Goal: Communication & Community: Connect with others

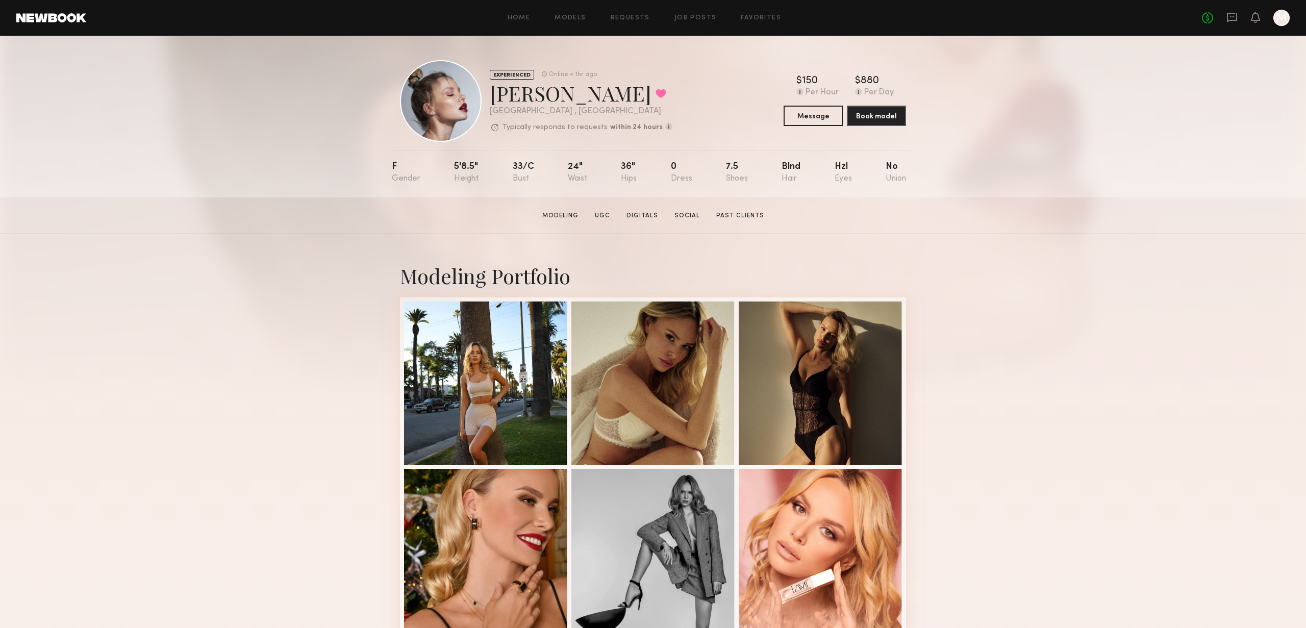
scroll to position [77, 0]
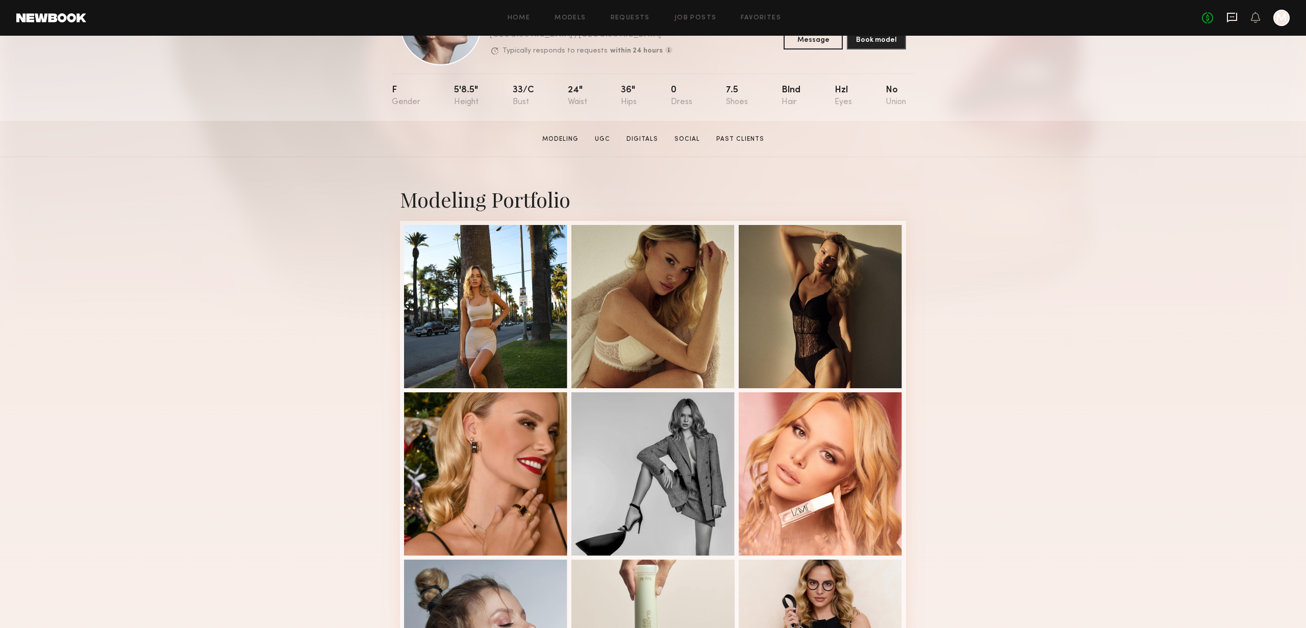
click at [1234, 20] on icon at bounding box center [1232, 18] width 10 height 10
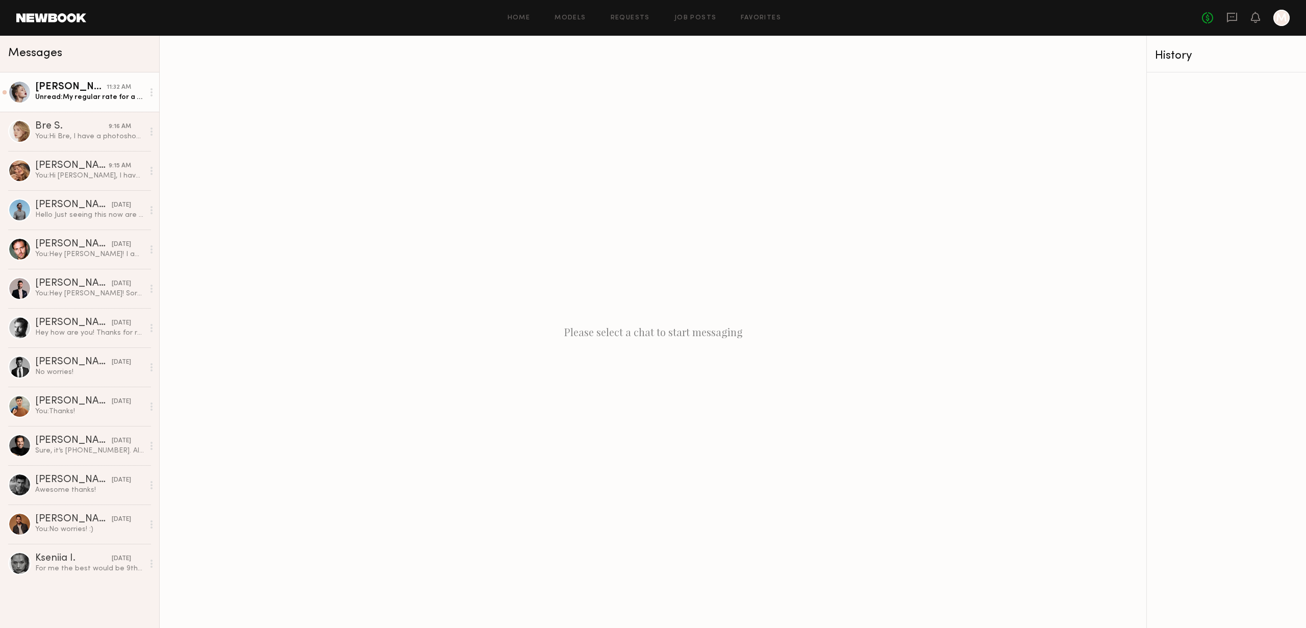
click at [79, 91] on div "[PERSON_NAME]" at bounding box center [70, 87] width 71 height 10
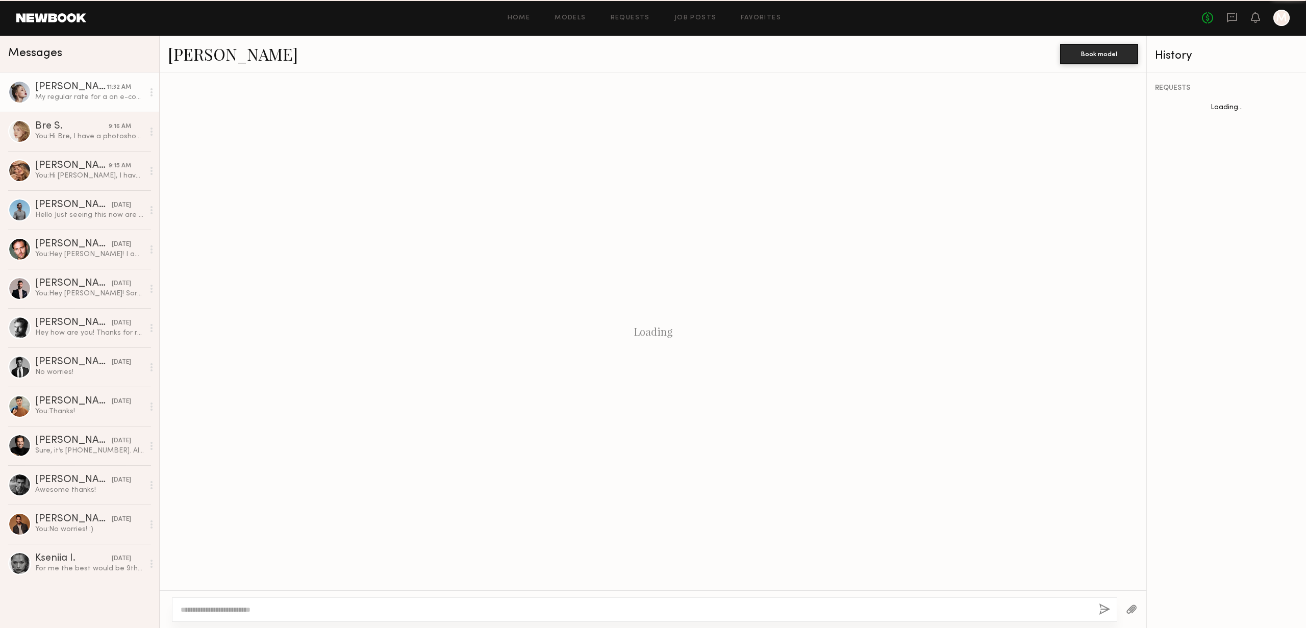
scroll to position [99, 0]
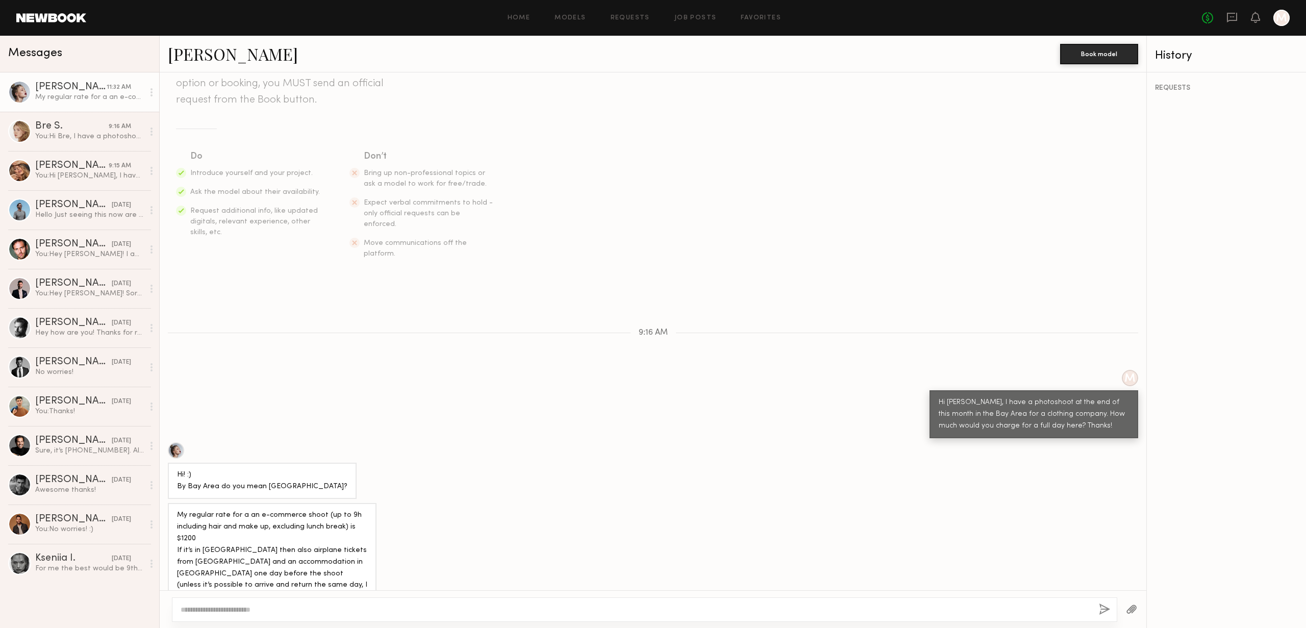
click at [286, 605] on textarea at bounding box center [636, 610] width 910 height 10
click at [203, 609] on textarea "**********" at bounding box center [636, 610] width 910 height 10
click at [272, 608] on textarea "**********" at bounding box center [636, 610] width 910 height 10
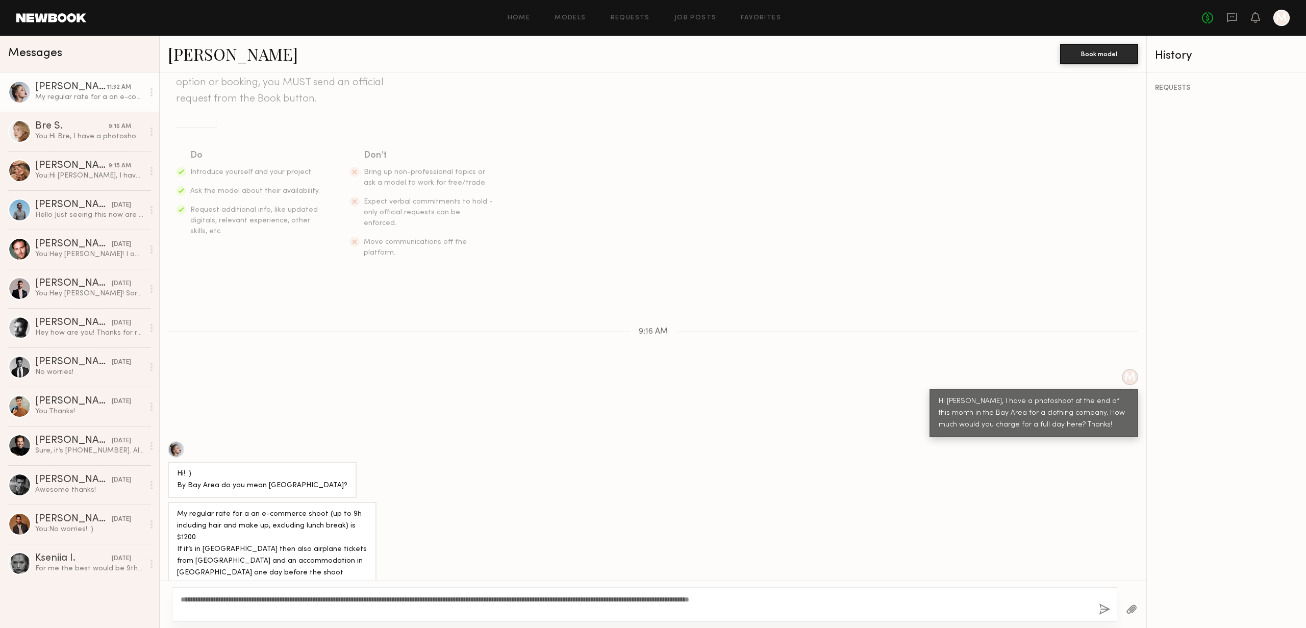
type textarea "**********"
click at [1099, 608] on button "button" at bounding box center [1104, 610] width 11 height 13
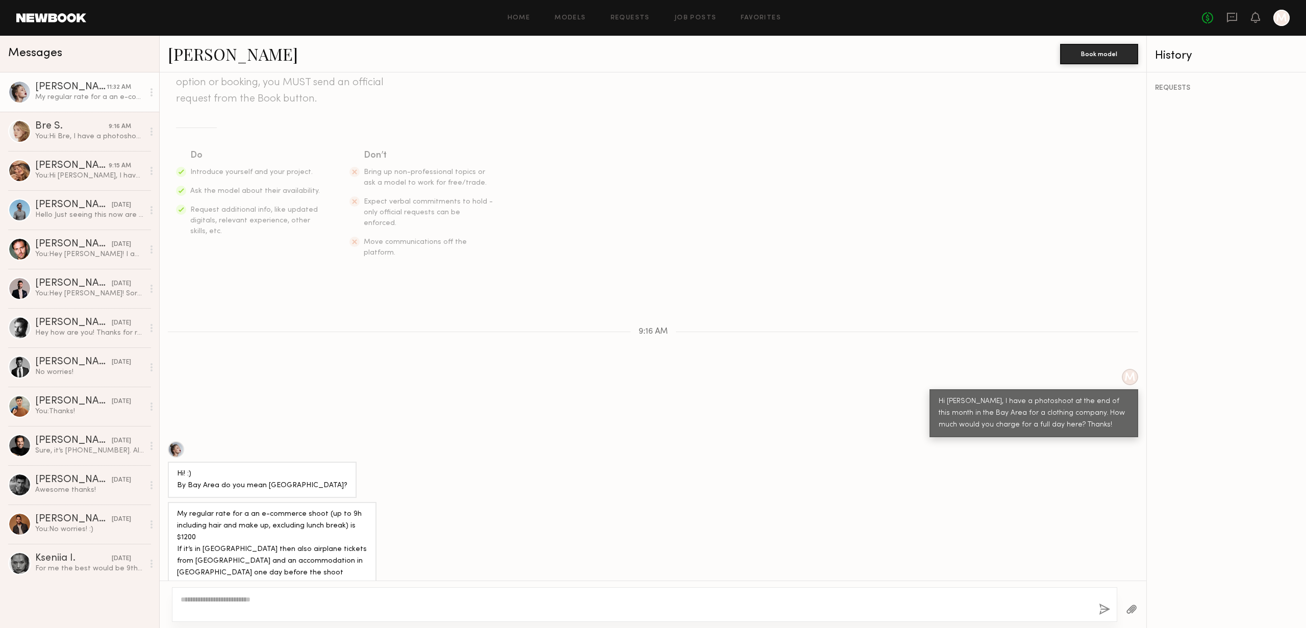
scroll to position [240, 0]
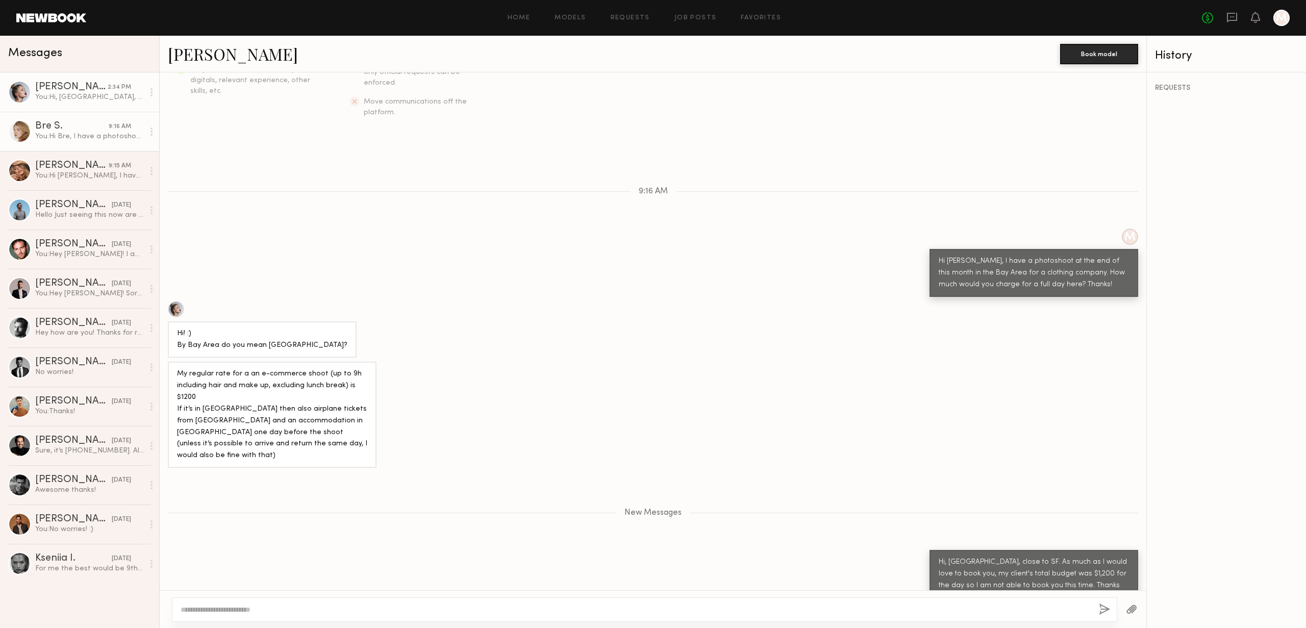
click at [99, 131] on div "Bre S." at bounding box center [71, 126] width 73 height 10
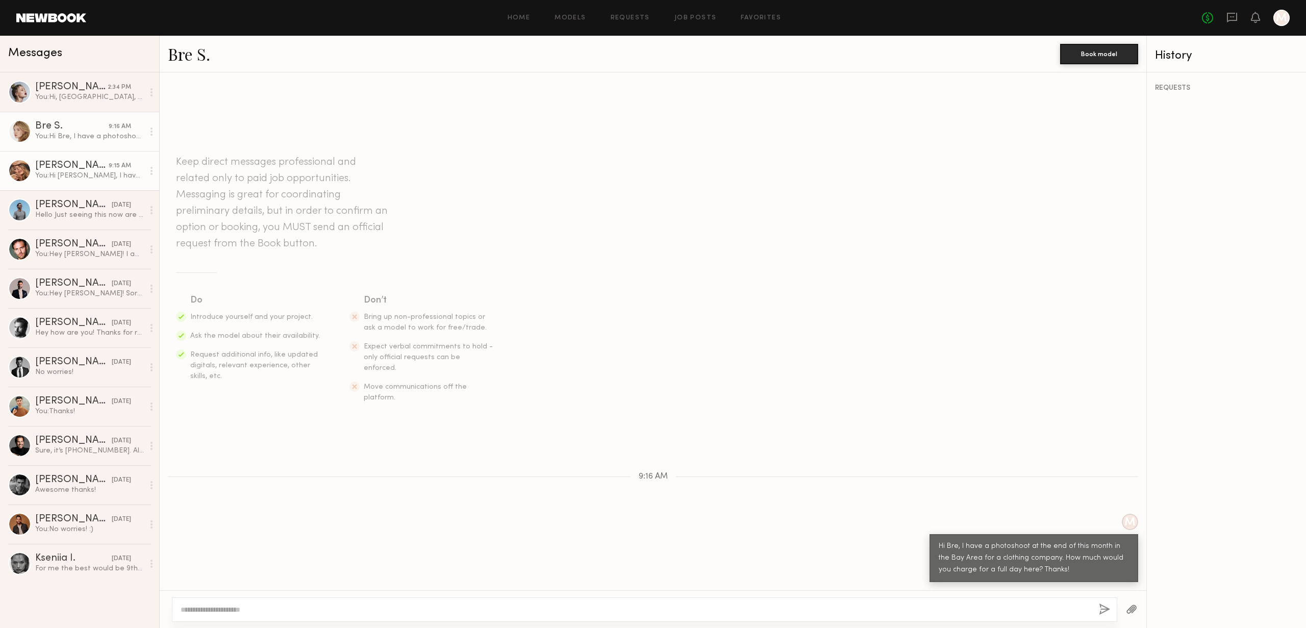
click at [104, 165] on div "[PERSON_NAME]" at bounding box center [71, 166] width 73 height 10
click at [102, 101] on div "You: Hi, Fremont, close to SF. As much as I would love to book you, my client's…" at bounding box center [89, 97] width 109 height 10
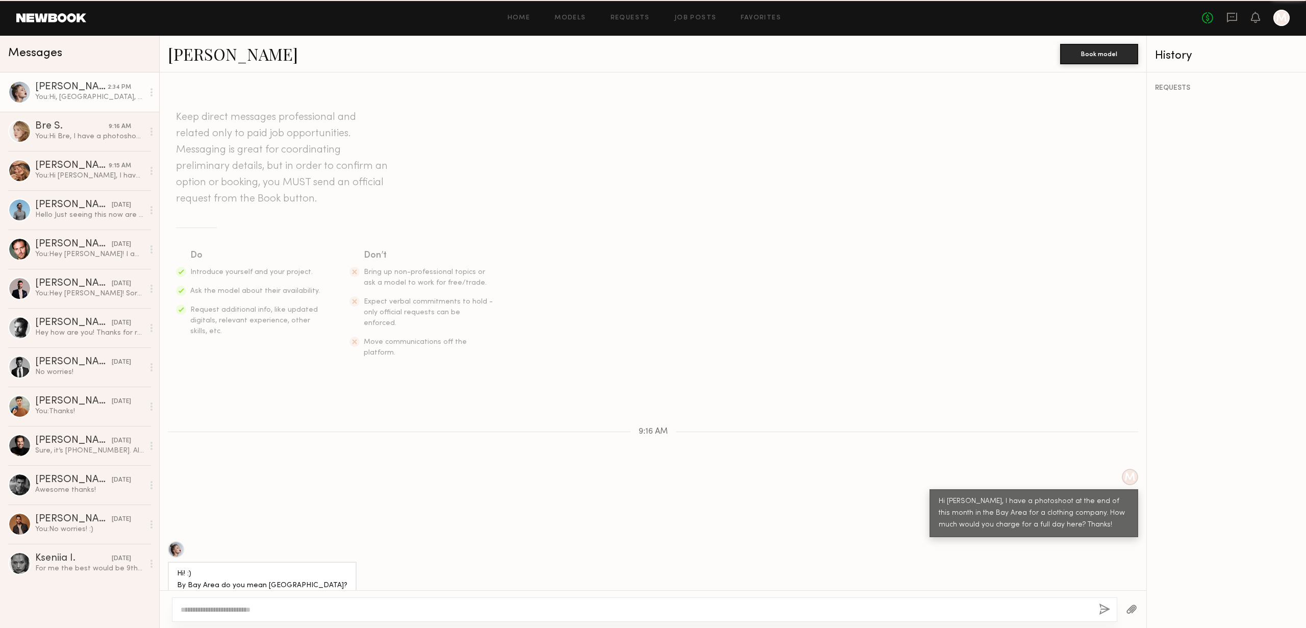
scroll to position [163, 0]
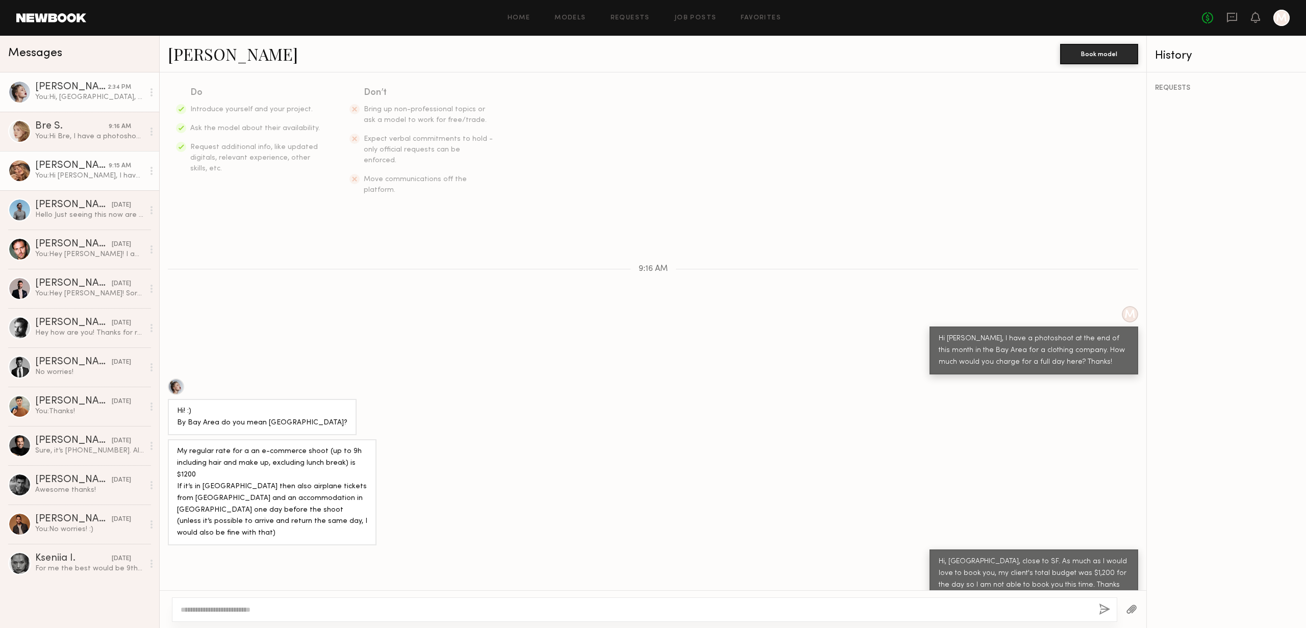
click at [97, 172] on div "You: Hi [PERSON_NAME], I have a photoshoot at the end of this month in the Bay …" at bounding box center [89, 176] width 109 height 10
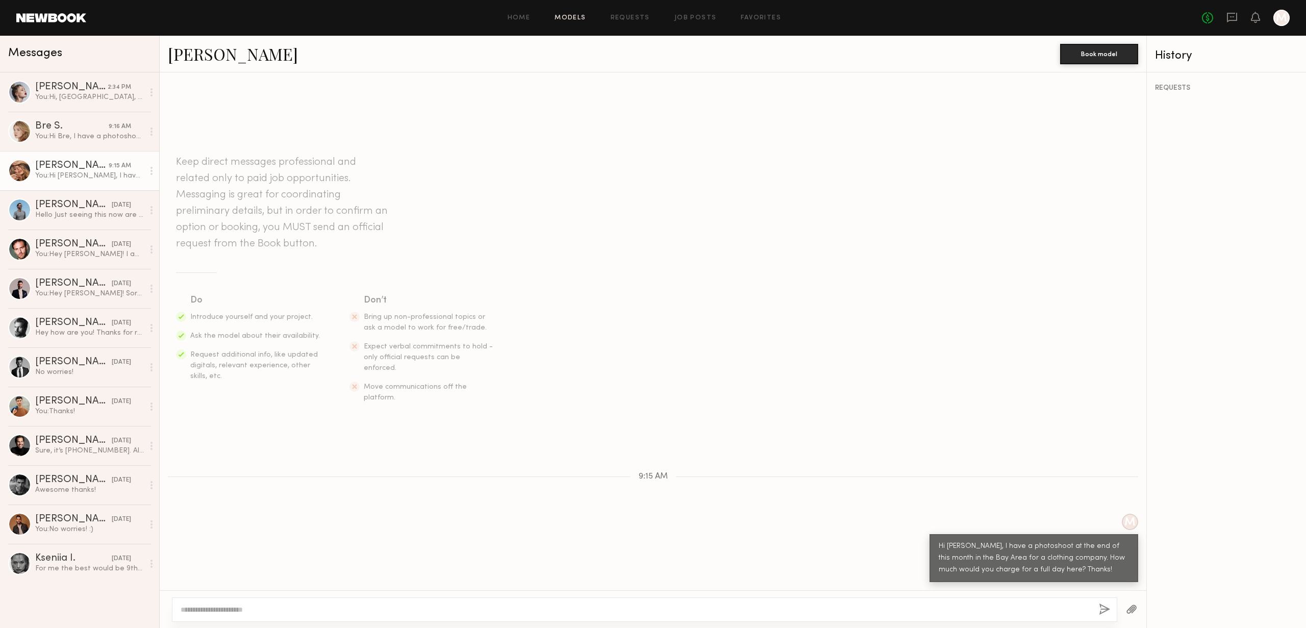
click at [564, 20] on link "Models" at bounding box center [570, 18] width 31 height 7
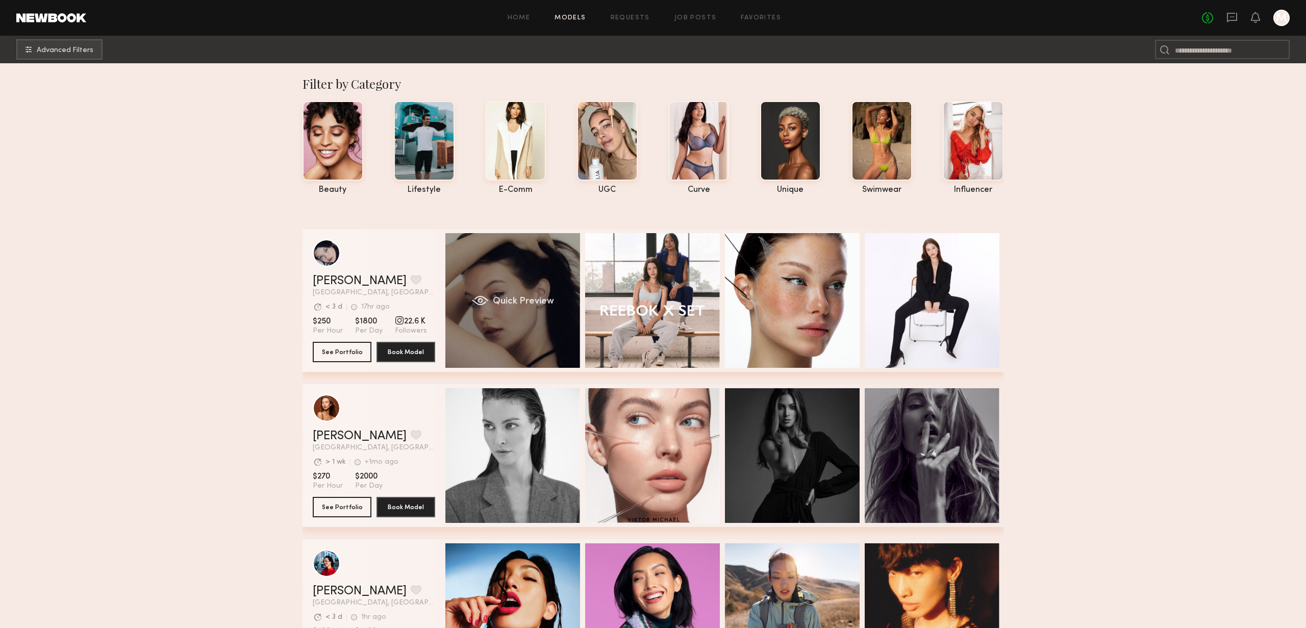
click at [524, 268] on div "Quick Preview" at bounding box center [512, 300] width 135 height 135
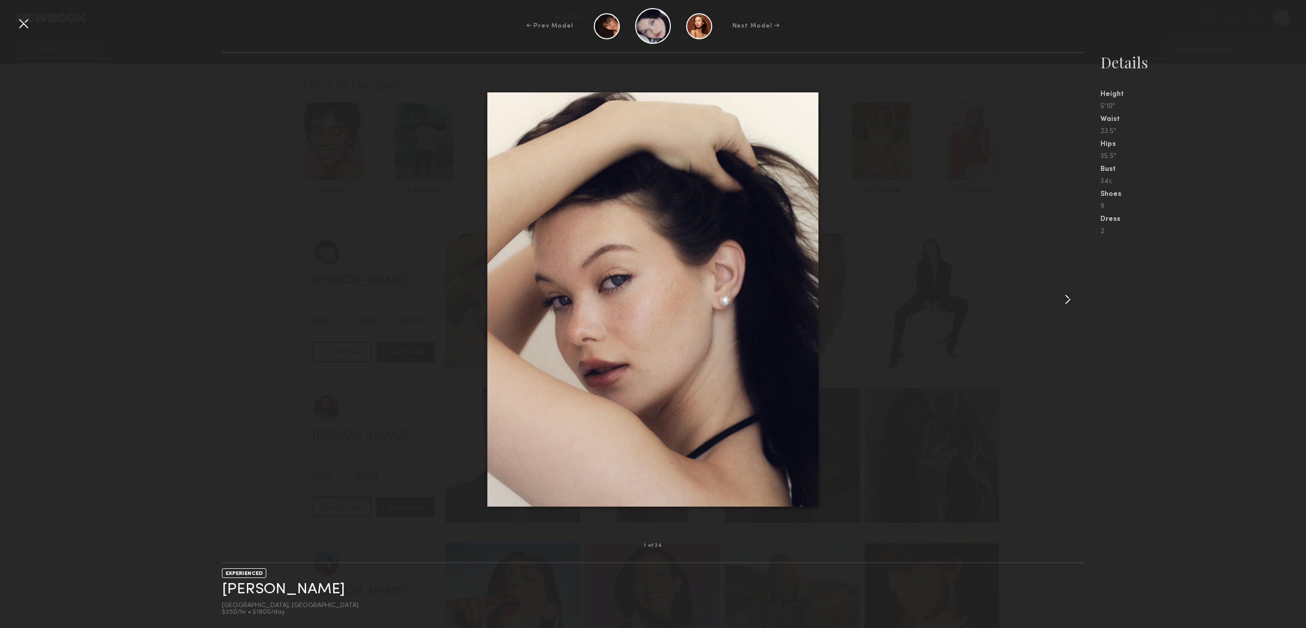
click at [1066, 307] on common-icon at bounding box center [1068, 299] width 16 height 16
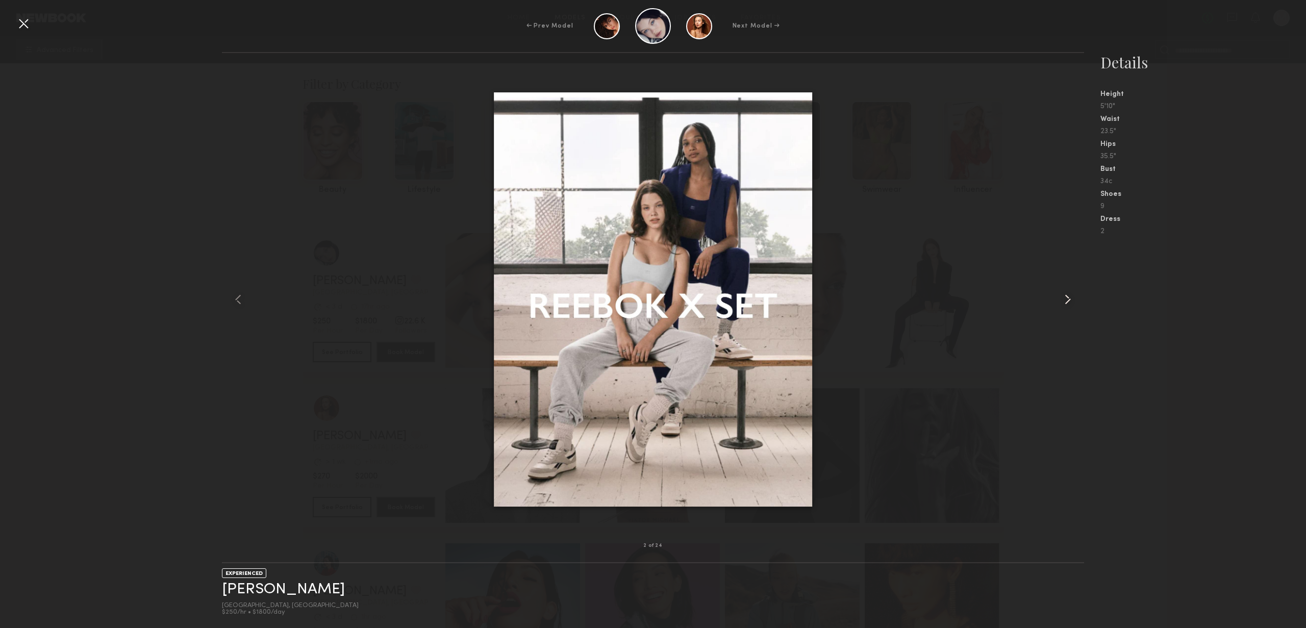
click at [1066, 307] on common-icon at bounding box center [1068, 299] width 16 height 16
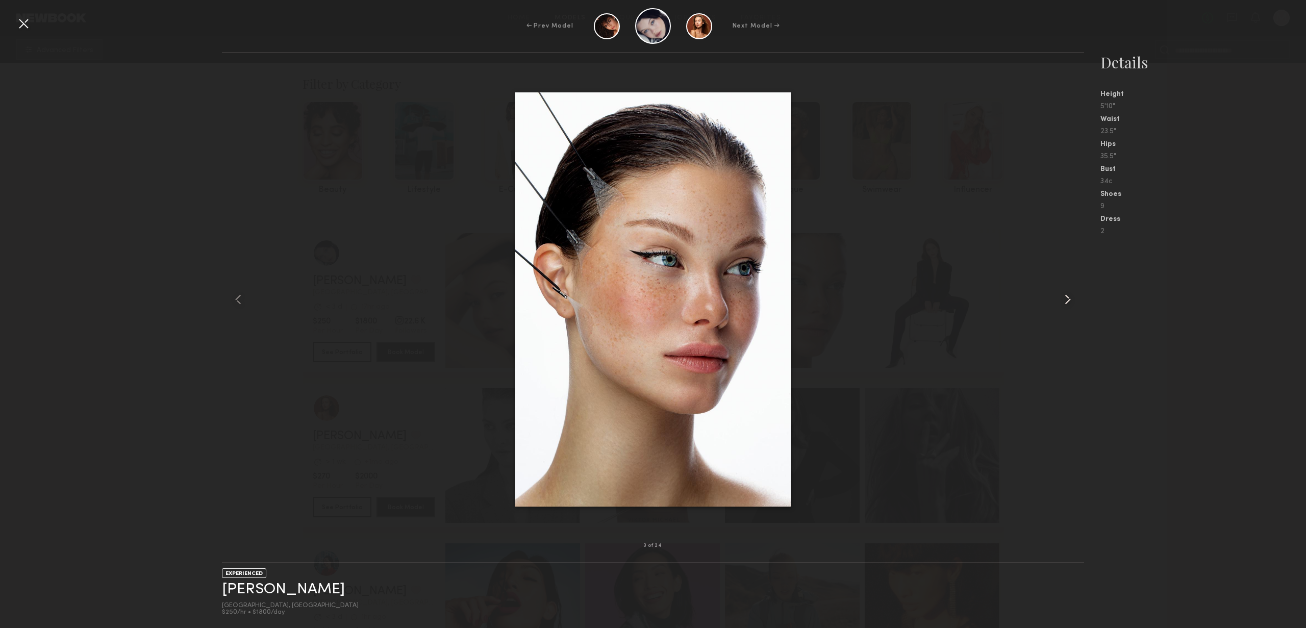
click at [1066, 307] on common-icon at bounding box center [1068, 299] width 16 height 16
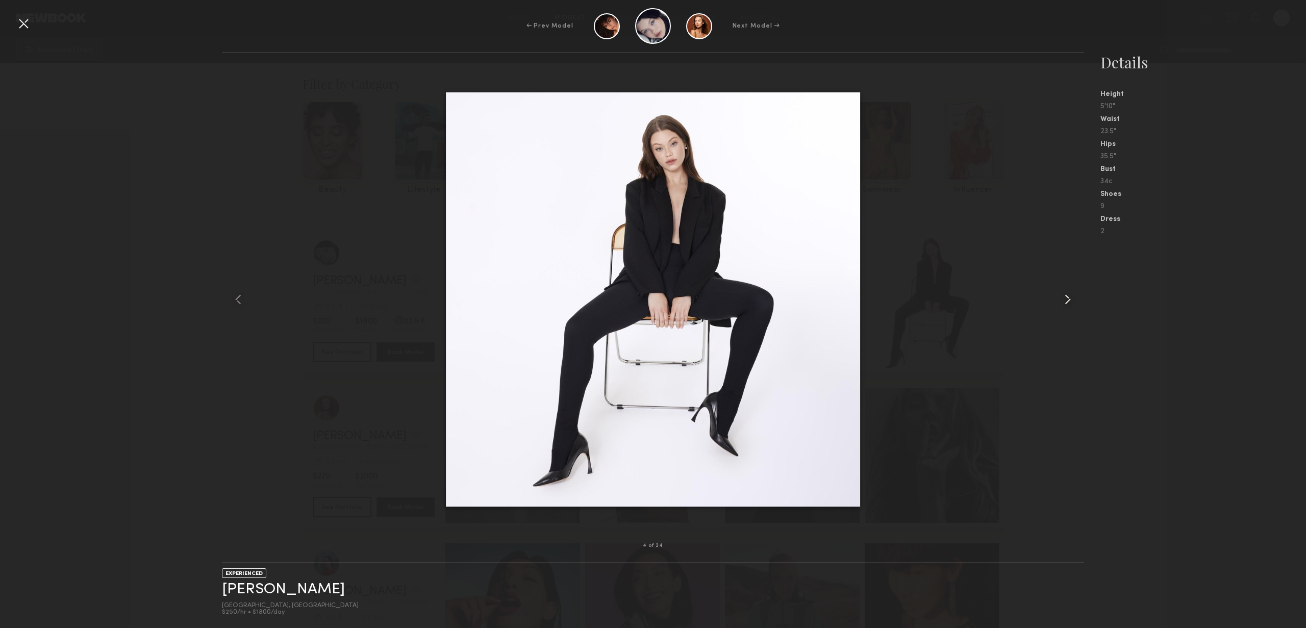
click at [1066, 307] on common-icon at bounding box center [1068, 299] width 16 height 16
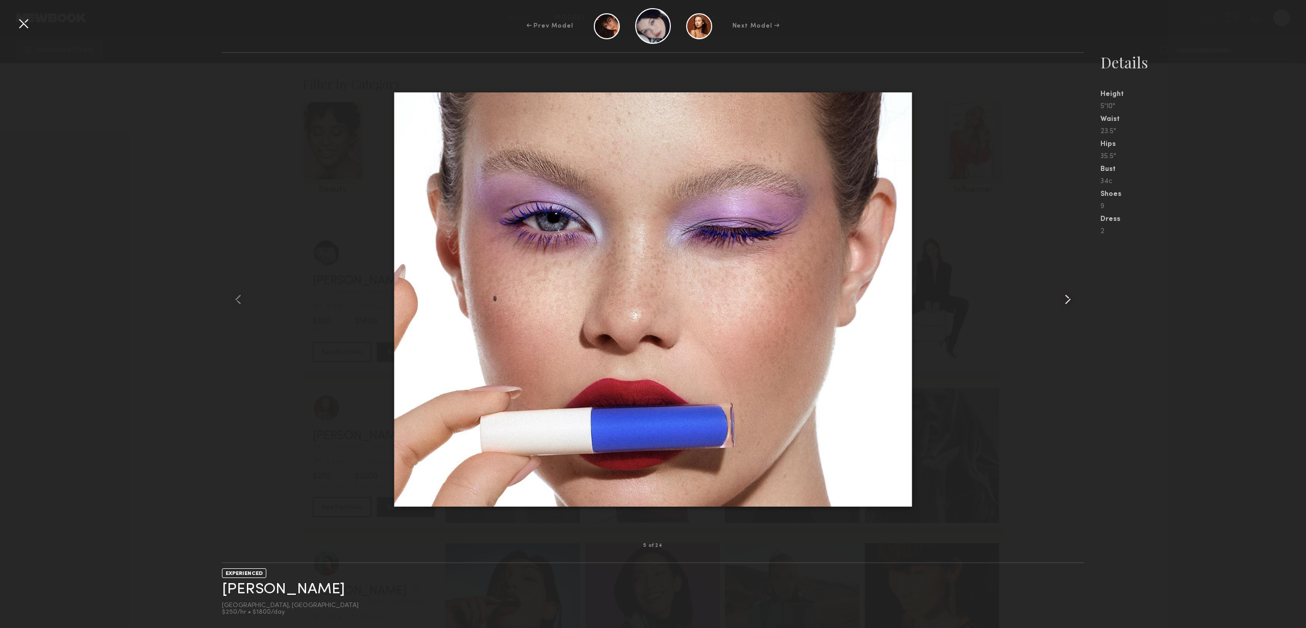
click at [1066, 307] on common-icon at bounding box center [1068, 299] width 16 height 16
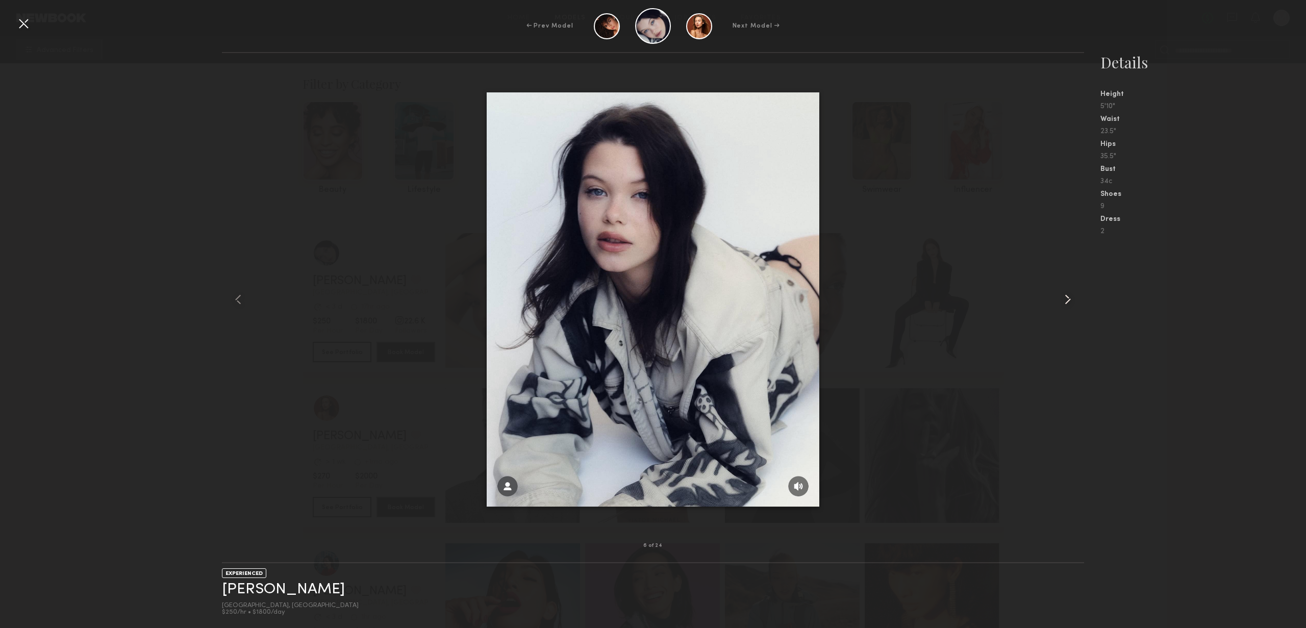
click at [1066, 307] on common-icon at bounding box center [1068, 299] width 16 height 16
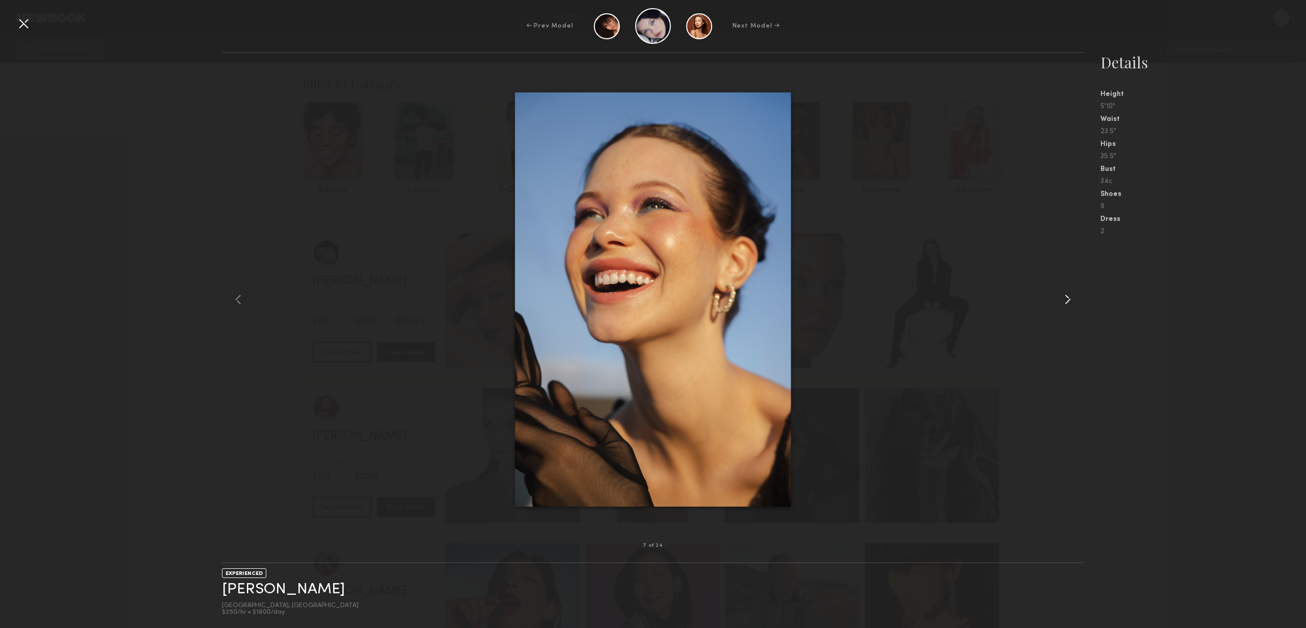
click at [1066, 307] on common-icon at bounding box center [1068, 299] width 16 height 16
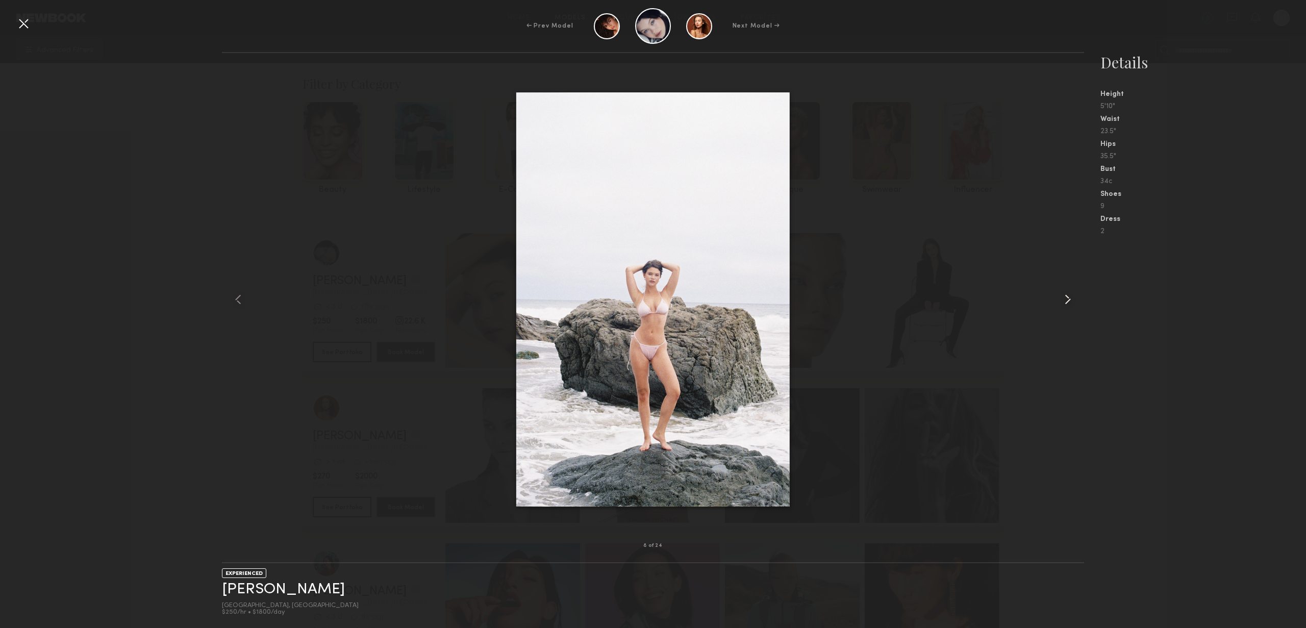
click at [1066, 307] on common-icon at bounding box center [1068, 299] width 16 height 16
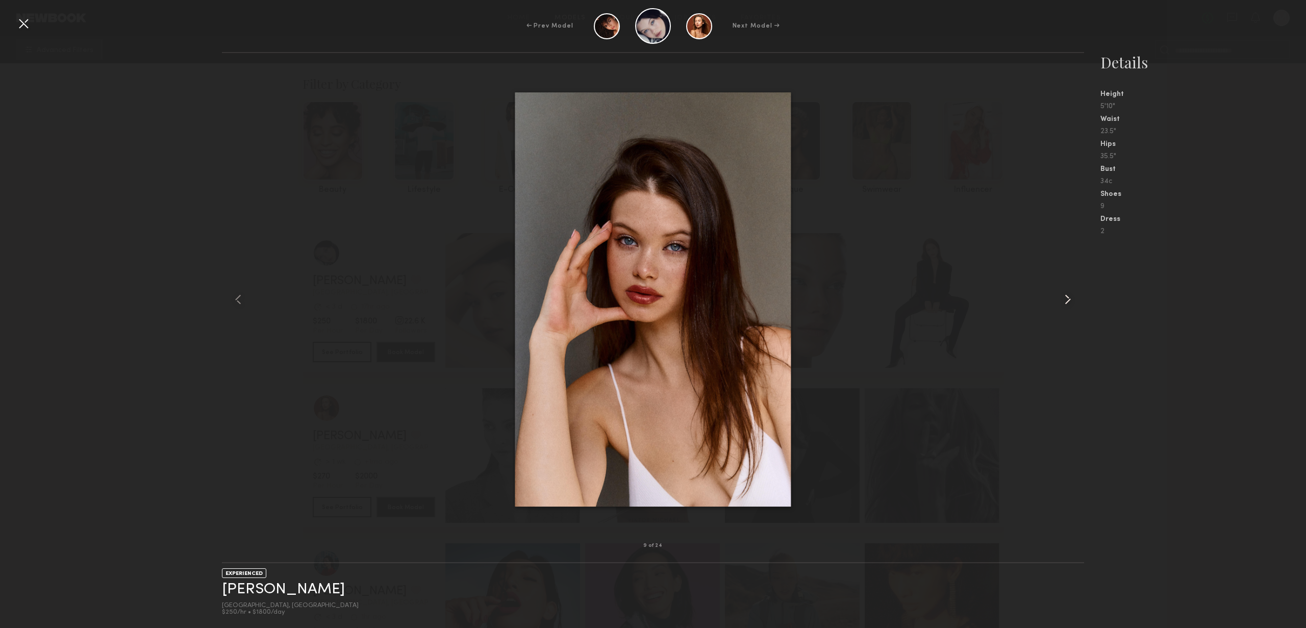
click at [1066, 307] on common-icon at bounding box center [1068, 299] width 16 height 16
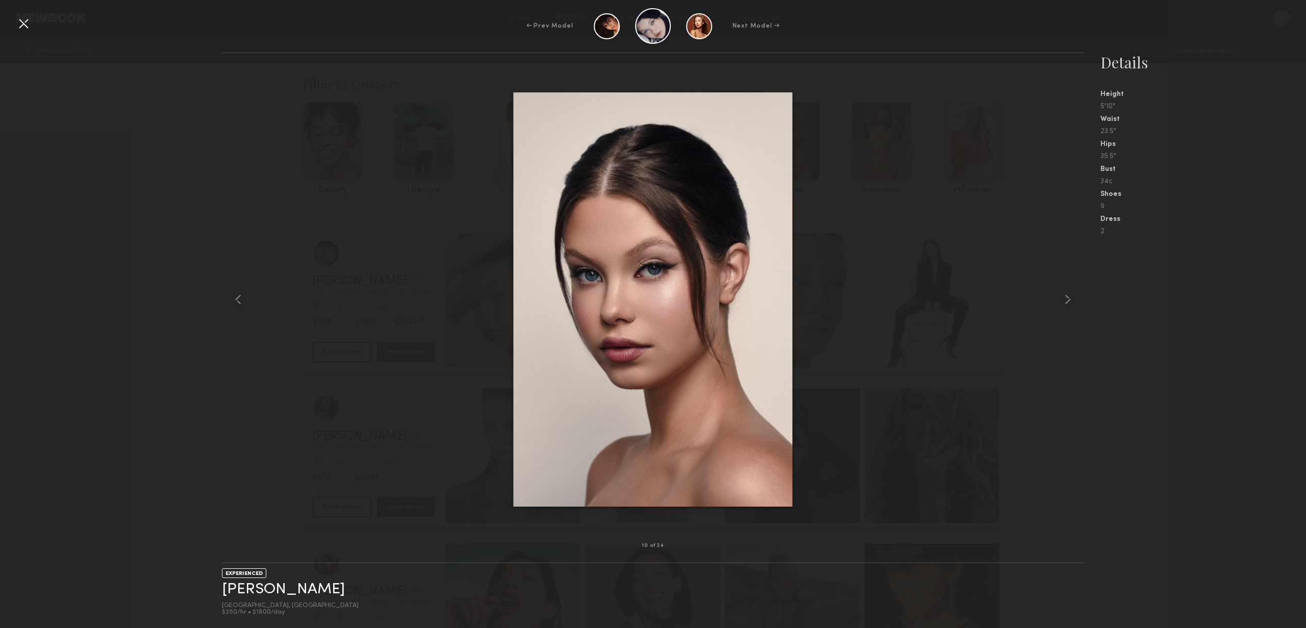
click at [147, 57] on div "10 of 24 EXPERIENCED [PERSON_NAME] [GEOGRAPHIC_DATA], [GEOGRAPHIC_DATA] $250/hr…" at bounding box center [653, 340] width 1306 height 576
click at [26, 22] on div at bounding box center [23, 23] width 16 height 16
